Goal: Complete application form

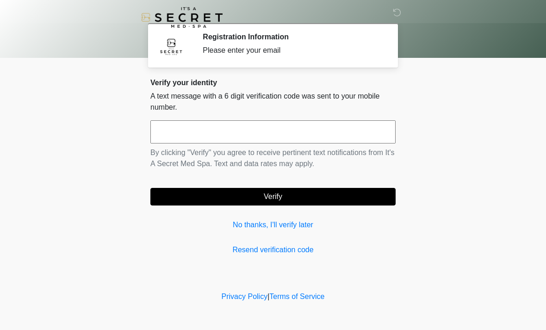
click at [273, 133] on input "text" at bounding box center [272, 131] width 245 height 23
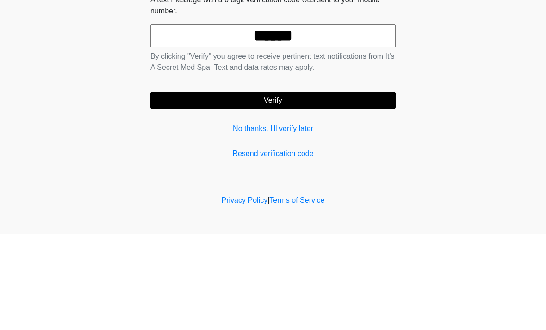
type input "******"
click at [341, 188] on button "Verify" at bounding box center [272, 197] width 245 height 18
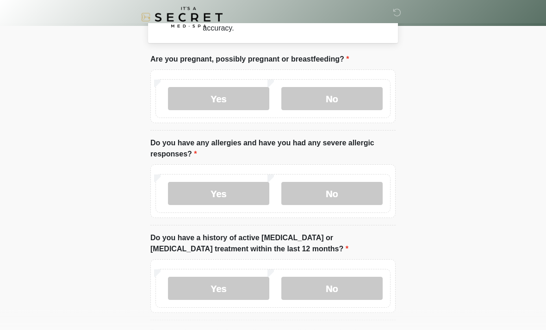
scroll to position [34, 0]
click at [335, 94] on label "No" at bounding box center [331, 97] width 101 height 23
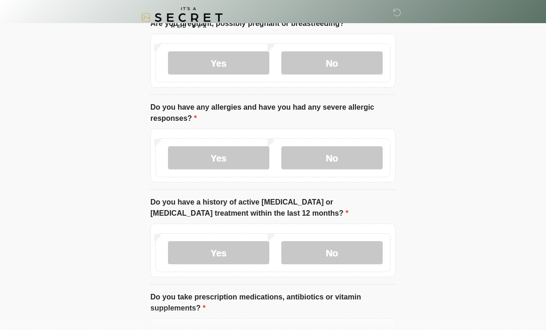
scroll to position [78, 0]
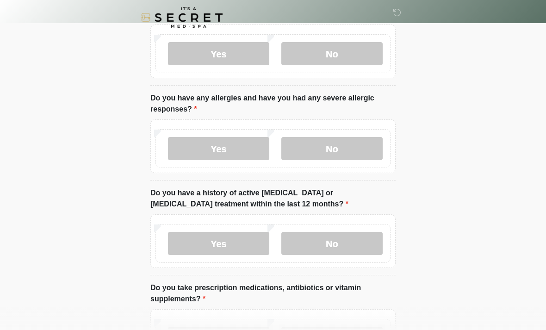
click at [235, 151] on label "Yes" at bounding box center [218, 148] width 101 height 23
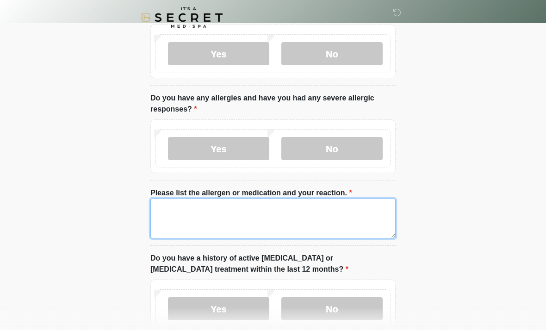
click at [248, 207] on textarea "Please list the allergen or medication and your reaction." at bounding box center [272, 218] width 245 height 40
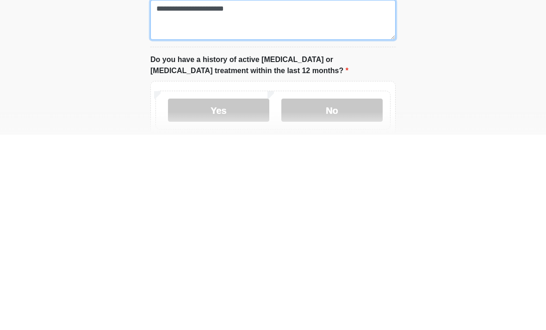
scroll to position [83, 0]
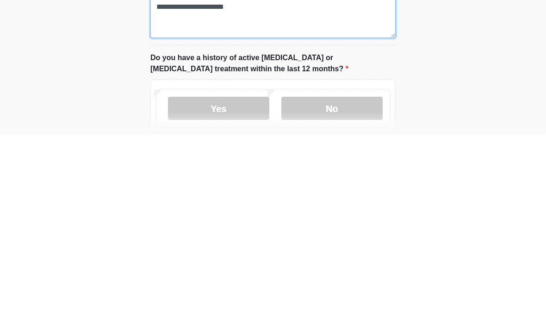
type textarea "**********"
click at [350, 292] on label "No" at bounding box center [331, 303] width 101 height 23
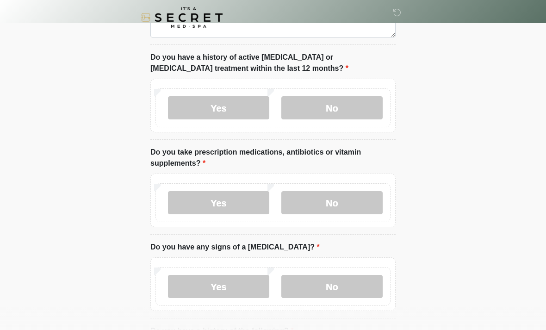
click at [229, 198] on label "Yes" at bounding box center [218, 202] width 101 height 23
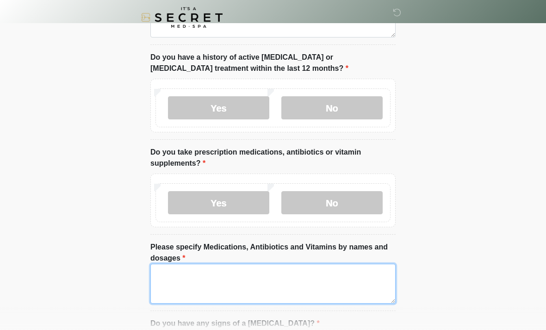
click at [209, 274] on textarea "Please specify Medications, Antibiotics and Vitamins by names and dosages" at bounding box center [272, 284] width 245 height 40
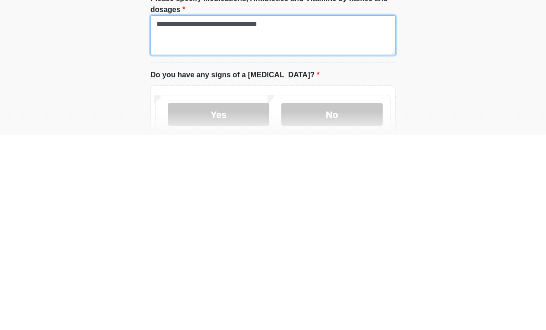
scroll to position [336, 0]
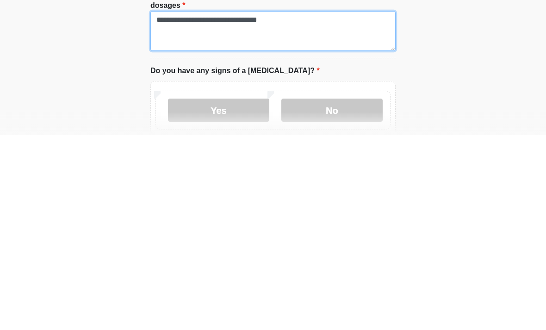
type textarea "**********"
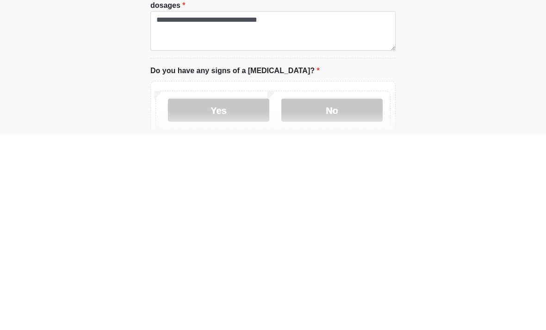
click at [342, 294] on label "No" at bounding box center [331, 305] width 101 height 23
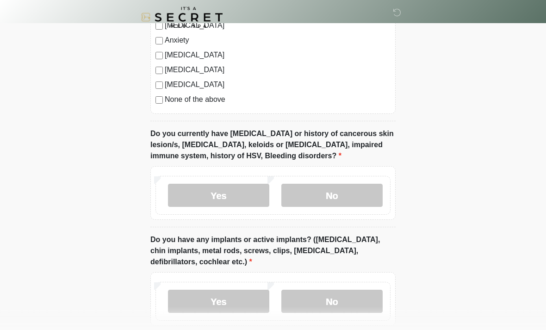
scroll to position [782, 0]
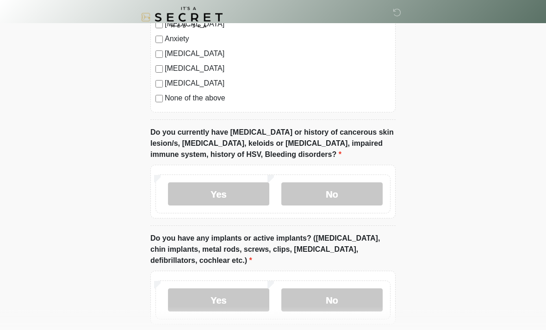
click at [330, 186] on label "No" at bounding box center [331, 194] width 101 height 23
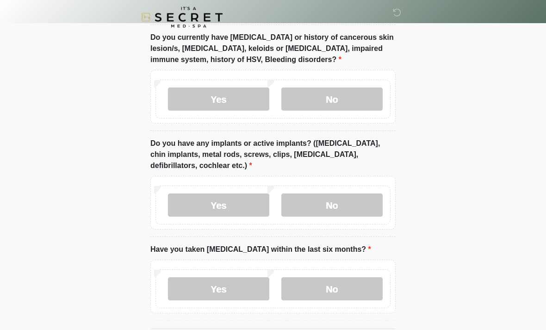
scroll to position [883, 0]
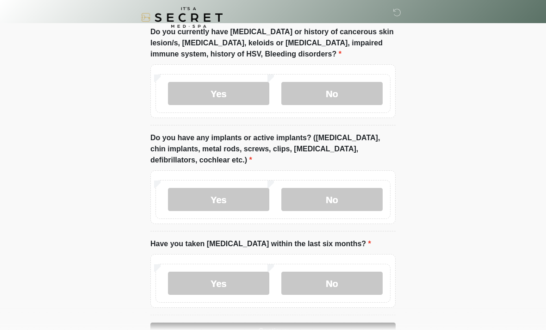
click at [227, 196] on label "Yes" at bounding box center [218, 199] width 101 height 23
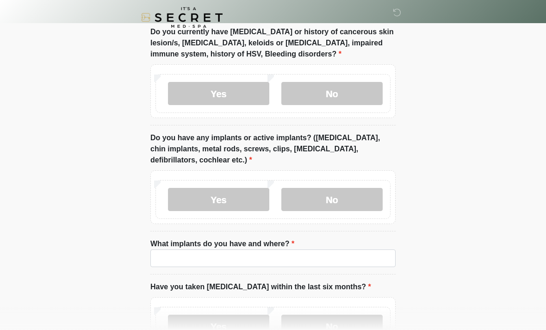
click at [209, 243] on label "What implants do you have and where?" at bounding box center [222, 243] width 144 height 11
click at [209, 249] on input "What implants do you have and where?" at bounding box center [272, 258] width 245 height 18
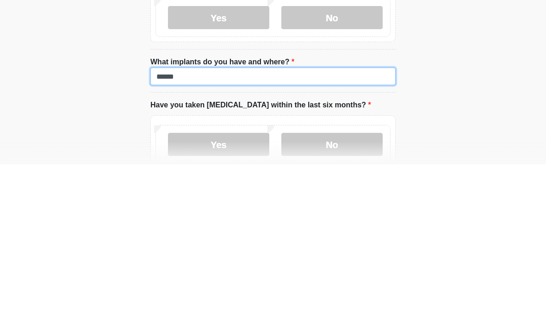
scroll to position [926, 0]
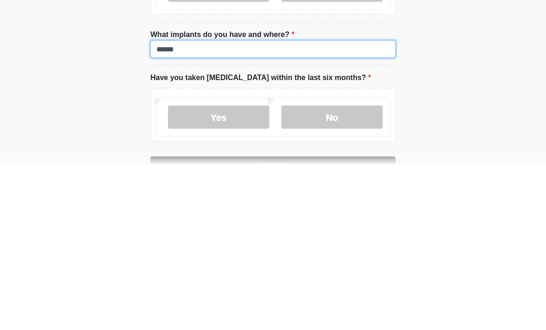
type input "******"
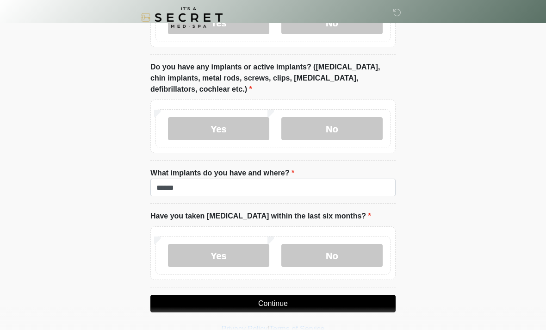
click at [344, 254] on label "No" at bounding box center [331, 255] width 101 height 23
click at [277, 297] on button "Continue" at bounding box center [272, 304] width 245 height 18
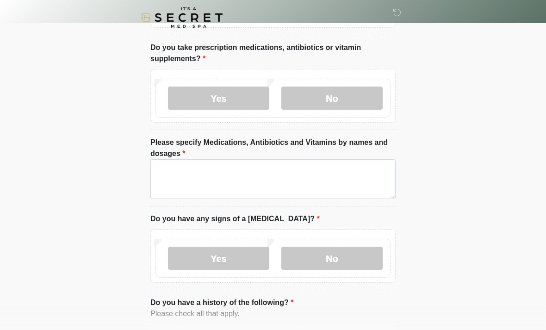
scroll to position [0, 0]
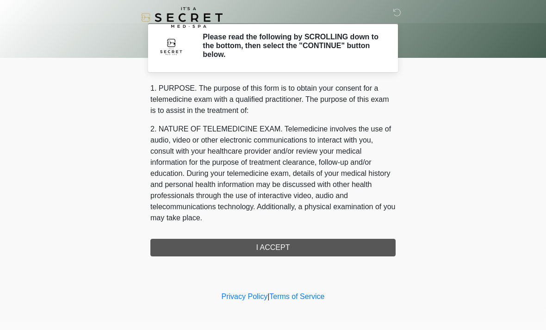
click at [304, 247] on div "1. PURPOSE. The purpose of this form is to obtain your consent for a telemedici…" at bounding box center [272, 169] width 245 height 173
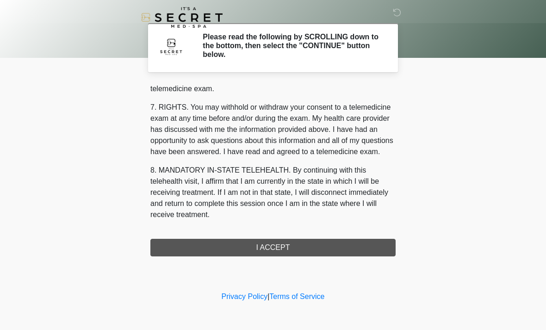
click at [274, 242] on button "I ACCEPT" at bounding box center [272, 248] width 245 height 18
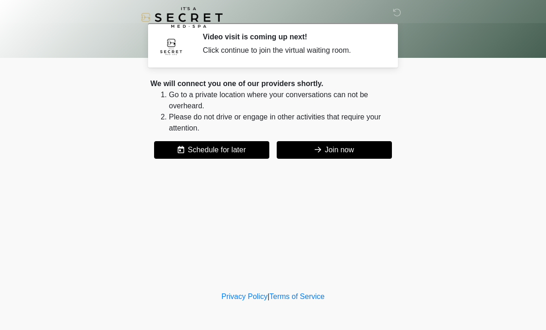
click at [337, 157] on button "Join now" at bounding box center [334, 150] width 115 height 18
